Goal: Task Accomplishment & Management: Manage account settings

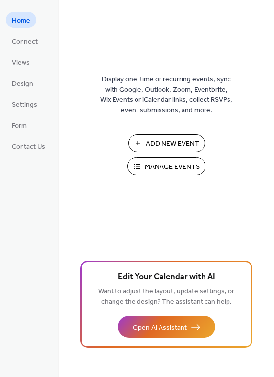
click at [189, 169] on span "Manage Events" at bounding box center [172, 167] width 55 height 10
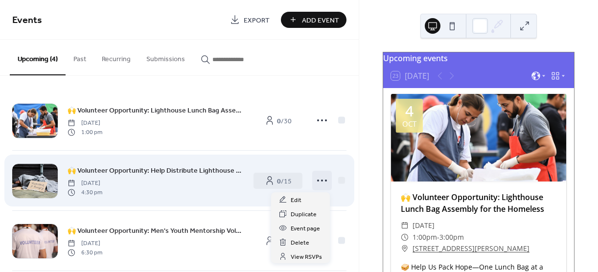
click at [316, 182] on icon at bounding box center [322, 181] width 16 height 16
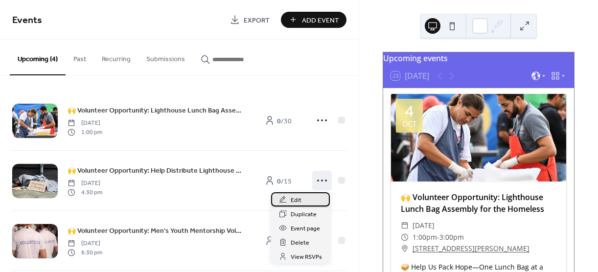
click at [305, 203] on div "Edit" at bounding box center [300, 199] width 59 height 14
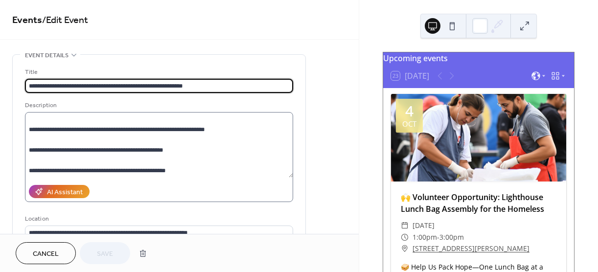
scroll to position [154, 0]
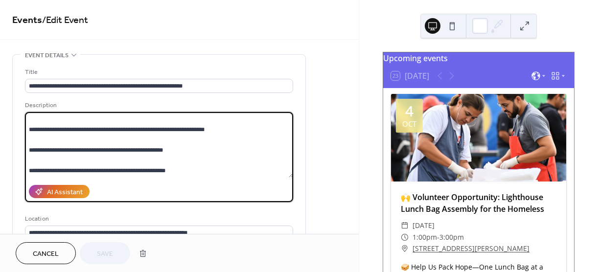
drag, startPoint x: 180, startPoint y: 139, endPoint x: 21, endPoint y: 133, distance: 159.3
click at [21, 133] on div "**********" at bounding box center [159, 179] width 293 height 248
click at [182, 143] on textarea "**********" at bounding box center [159, 145] width 268 height 66
drag, startPoint x: 179, startPoint y: 141, endPoint x: 17, endPoint y: 135, distance: 162.2
click at [17, 135] on div "**********" at bounding box center [159, 179] width 293 height 248
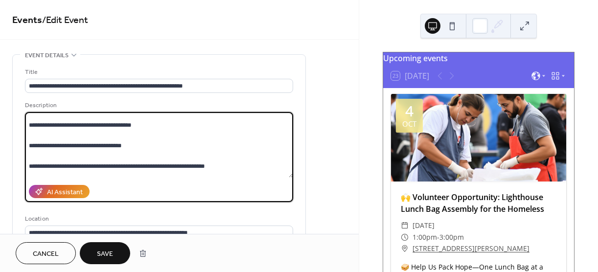
scroll to position [134, 0]
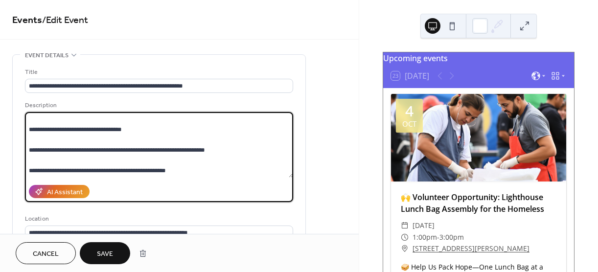
type textarea "**********"
click at [99, 249] on span "Save" at bounding box center [105, 254] width 16 height 10
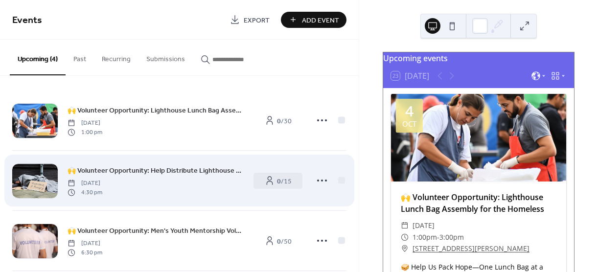
scroll to position [49, 0]
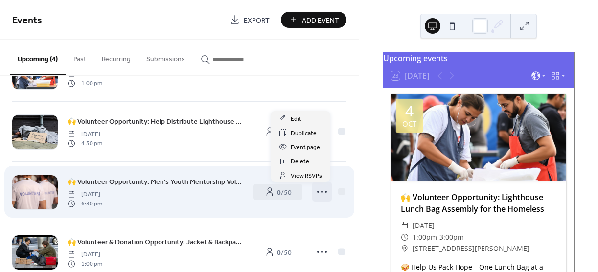
click at [320, 191] on icon at bounding box center [322, 192] width 16 height 16
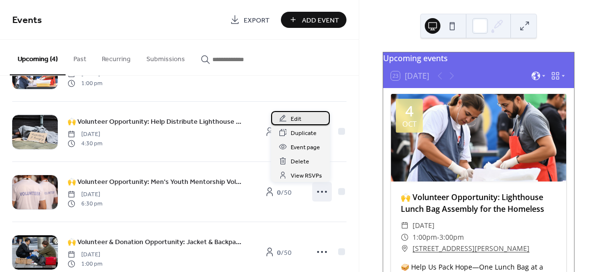
click at [307, 118] on div "Edit" at bounding box center [300, 118] width 59 height 14
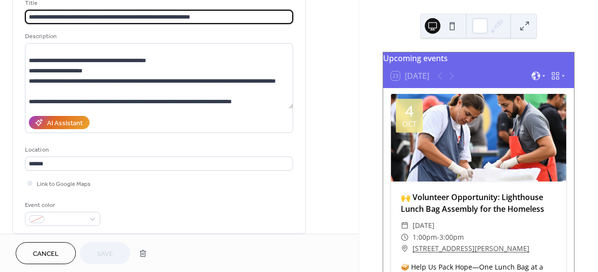
scroll to position [49, 0]
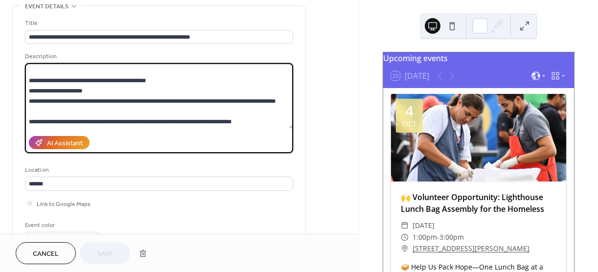
drag, startPoint x: 103, startPoint y: 90, endPoint x: 23, endPoint y: 80, distance: 80.9
click at [23, 80] on div "**********" at bounding box center [159, 130] width 293 height 248
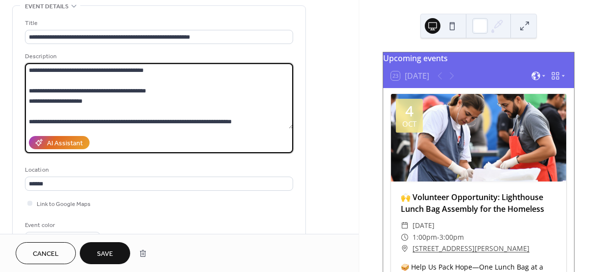
scroll to position [237, 0]
click at [26, 91] on textarea at bounding box center [159, 96] width 268 height 66
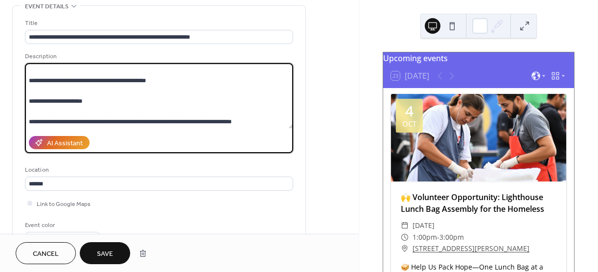
scroll to position [247, 0]
type textarea "**********"
click at [231, 240] on div "Cancel Save" at bounding box center [179, 253] width 359 height 38
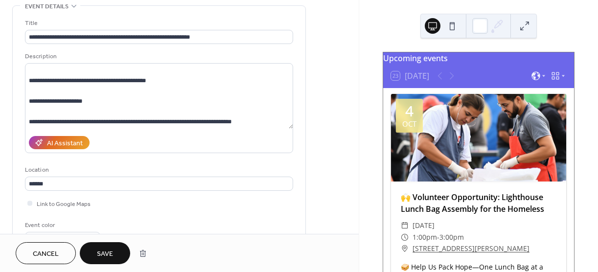
click at [108, 253] on span "Save" at bounding box center [105, 254] width 16 height 10
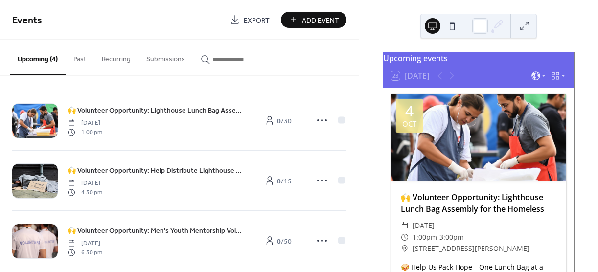
scroll to position [73, 0]
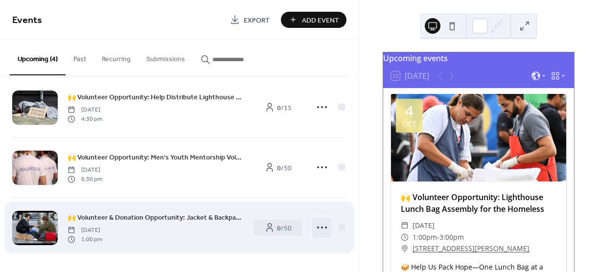
click at [314, 227] on icon at bounding box center [322, 228] width 16 height 16
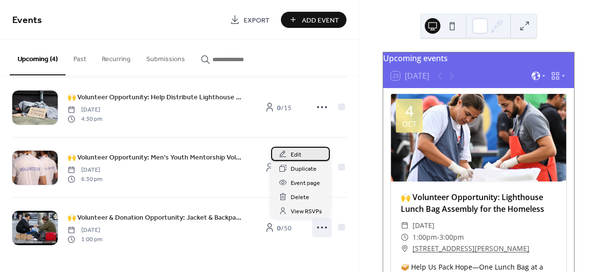
click at [314, 157] on div "Edit" at bounding box center [300, 154] width 59 height 14
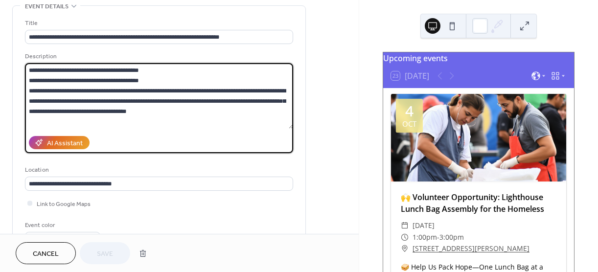
click at [29, 94] on textarea "**********" at bounding box center [159, 96] width 268 height 66
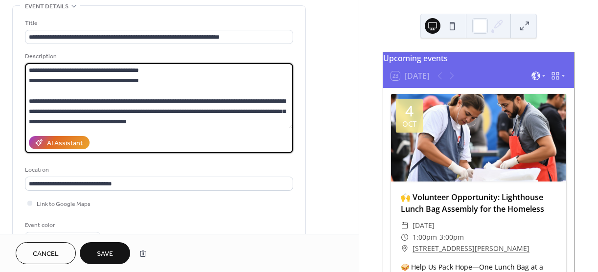
click at [28, 80] on textarea "**********" at bounding box center [159, 96] width 268 height 66
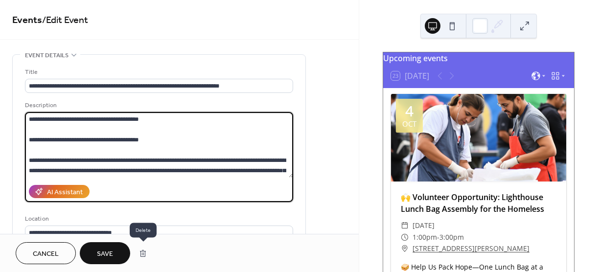
type textarea "**********"
click at [96, 261] on button "Save" at bounding box center [105, 253] width 50 height 22
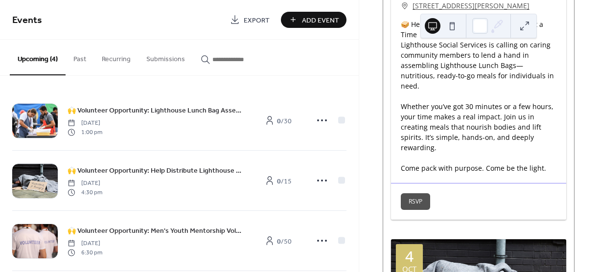
scroll to position [245, 0]
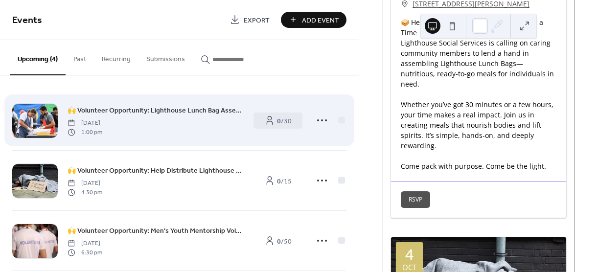
click at [131, 136] on div "🙌 Volunteer Opportunity: Lighthouse Lunch Bag Assembly for the Homeless [DATE] …" at bounding box center [179, 121] width 334 height 60
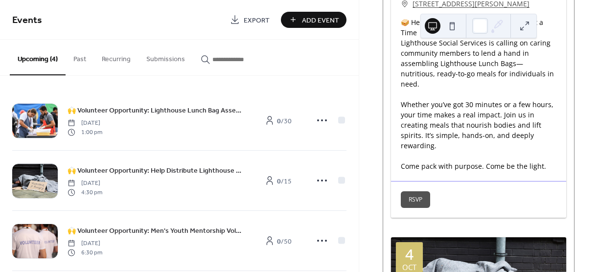
scroll to position [147, 0]
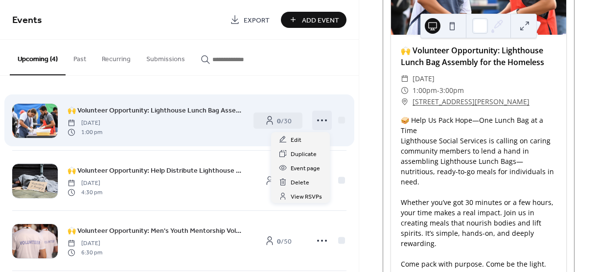
click at [320, 117] on icon at bounding box center [322, 121] width 16 height 16
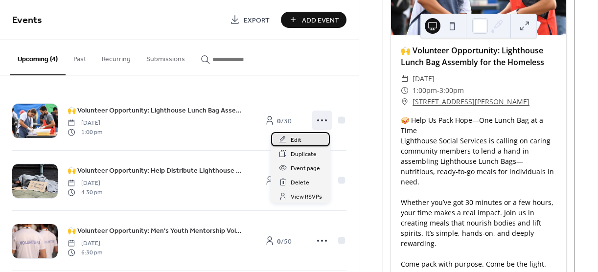
click at [310, 138] on div "Edit" at bounding box center [300, 139] width 59 height 14
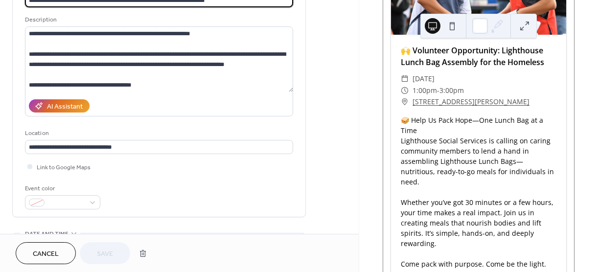
scroll to position [98, 0]
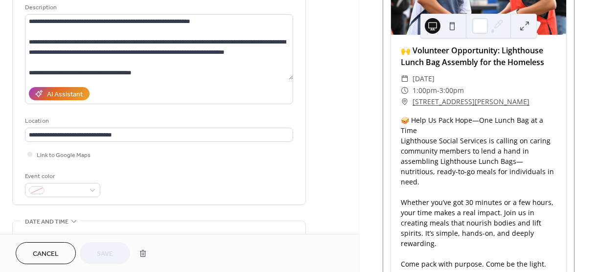
click at [48, 256] on span "Cancel" at bounding box center [46, 254] width 26 height 10
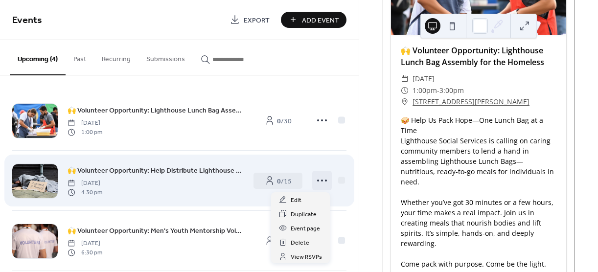
click at [321, 180] on circle at bounding box center [322, 181] width 2 height 2
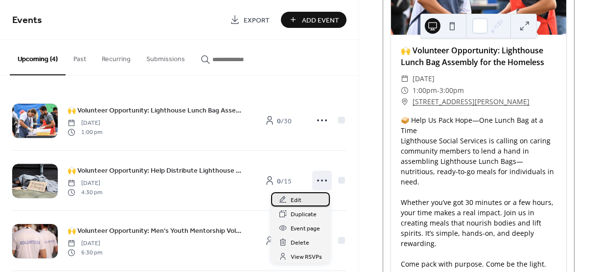
click at [311, 198] on div "Edit" at bounding box center [300, 199] width 59 height 14
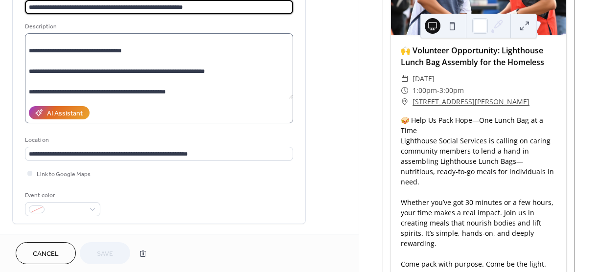
scroll to position [98, 0]
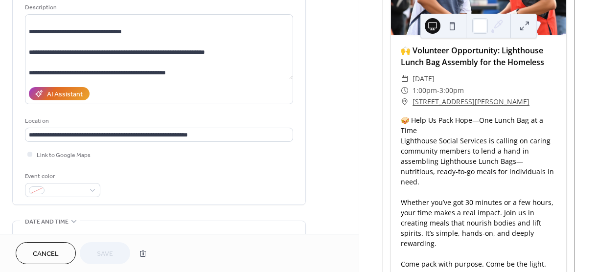
click at [54, 257] on span "Cancel" at bounding box center [46, 254] width 26 height 10
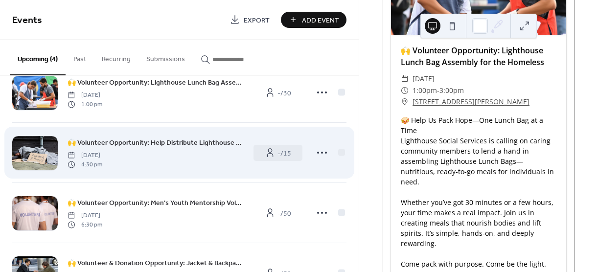
scroll to position [73, 0]
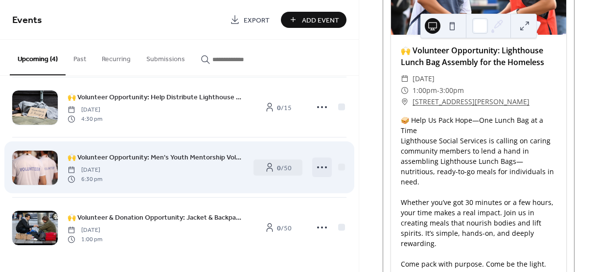
click at [314, 171] on icon at bounding box center [322, 168] width 16 height 16
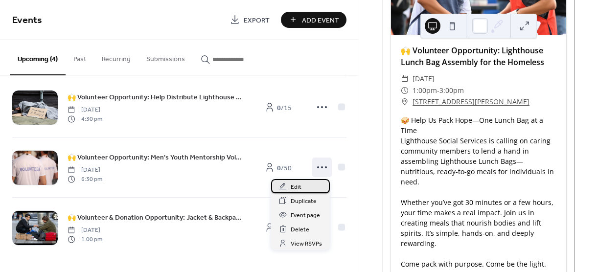
click at [308, 186] on div "Edit" at bounding box center [300, 186] width 59 height 14
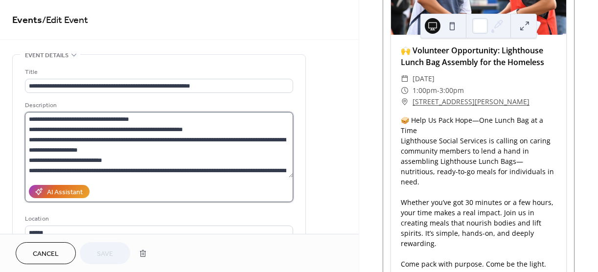
click at [30, 158] on textarea at bounding box center [159, 145] width 268 height 66
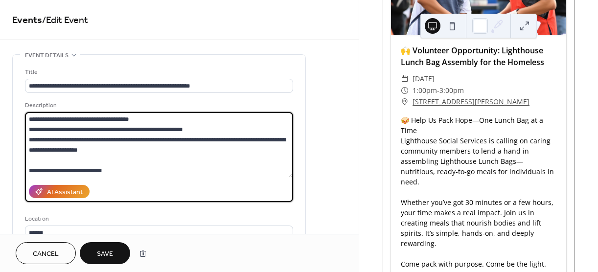
click at [25, 141] on textarea at bounding box center [159, 145] width 268 height 66
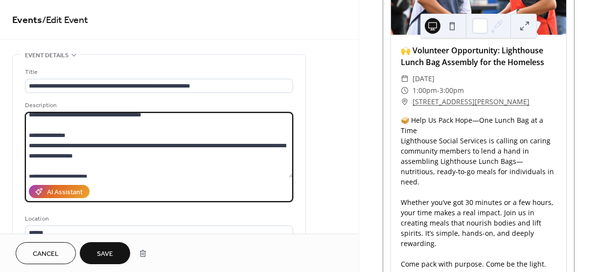
scroll to position [196, 0]
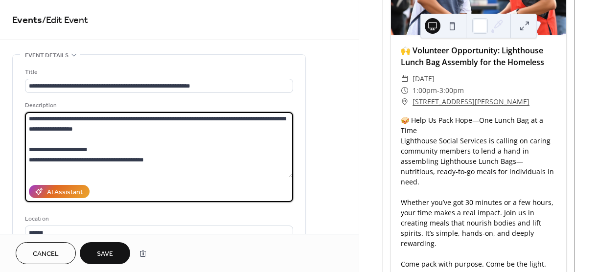
type textarea "**********"
click at [115, 258] on button "Save" at bounding box center [105, 253] width 50 height 22
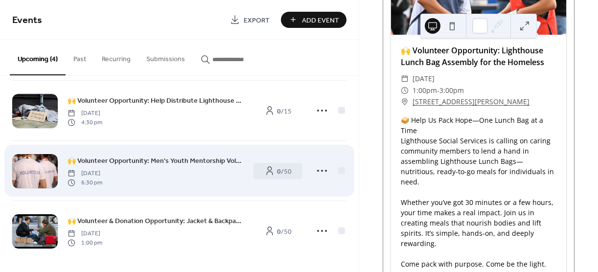
scroll to position [73, 0]
